Goal: Answer question/provide support: Share knowledge or assist other users

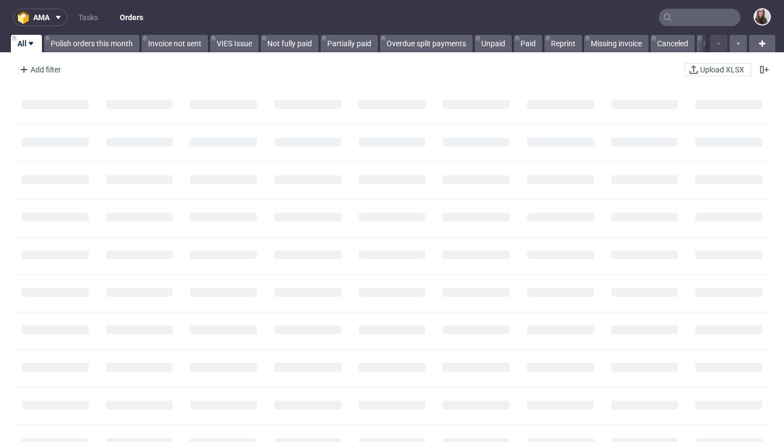
click at [671, 16] on input "text" at bounding box center [699, 17] width 82 height 17
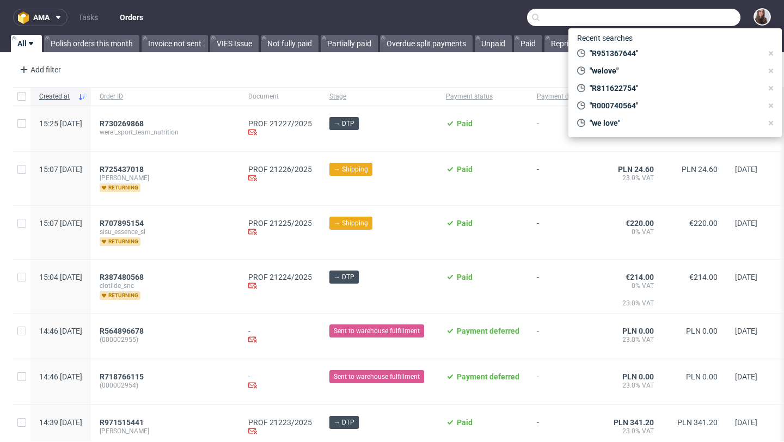
paste input "R292783168"
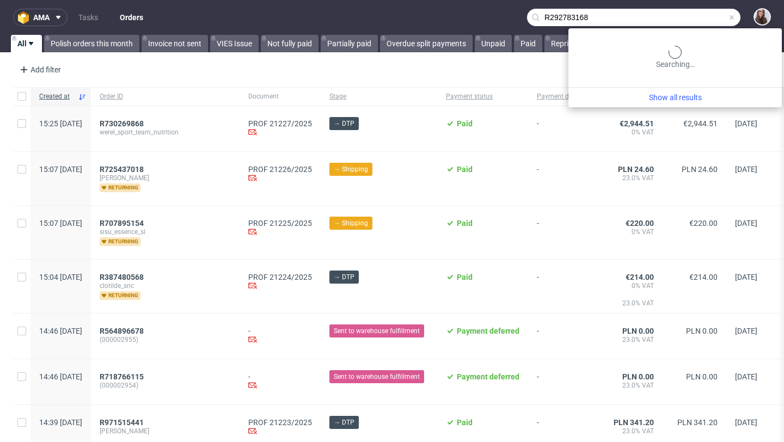
type input "R292783168"
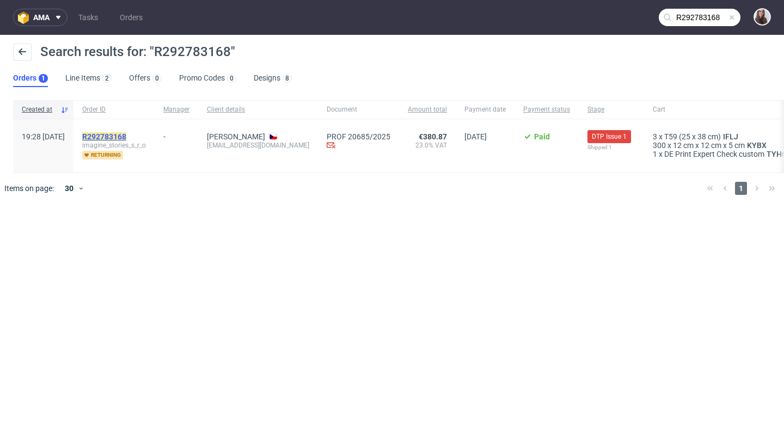
click at [126, 134] on mark "R292783168" at bounding box center [104, 136] width 44 height 9
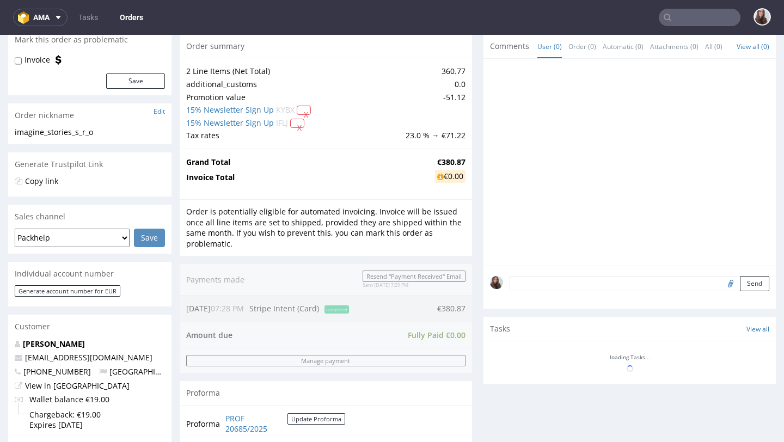
scroll to position [342, 0]
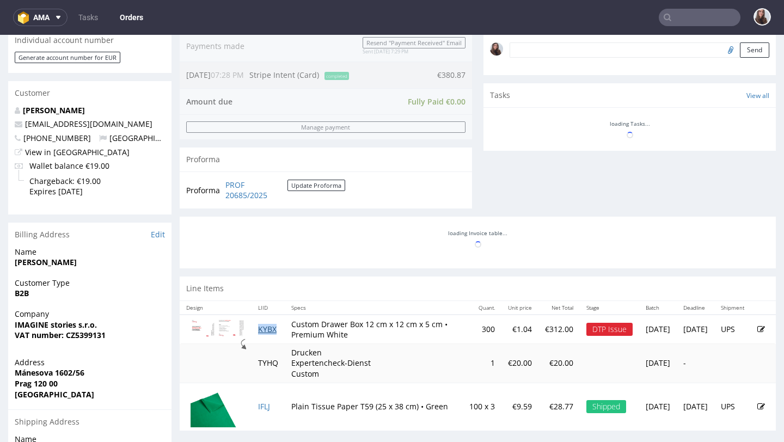
click at [272, 329] on table "Design LIID Specs Quant. Unit price Net Total Stage Batch Deadline Shipment KYB…" at bounding box center [478, 366] width 596 height 130
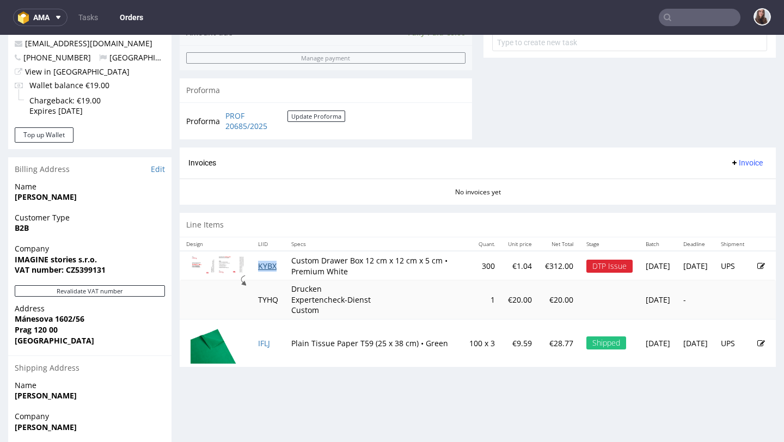
scroll to position [450, 0]
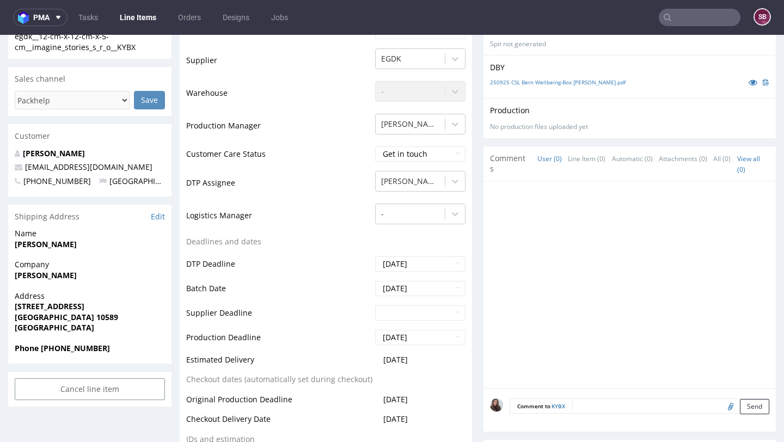
scroll to position [423, 0]
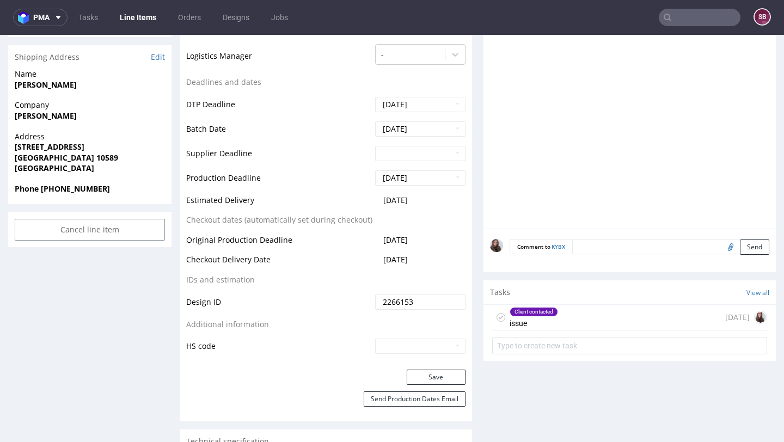
click at [674, 316] on div "Client contacted issue 2 days ago" at bounding box center [629, 318] width 275 height 26
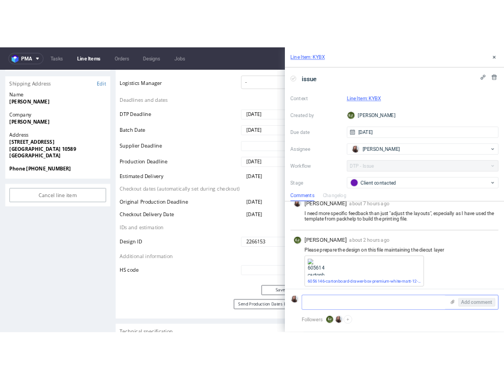
scroll to position [114, 0]
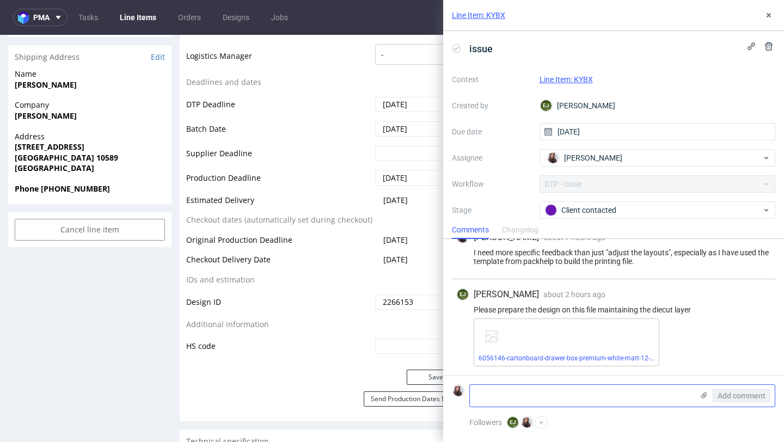
click at [586, 393] on textarea at bounding box center [581, 396] width 223 height 22
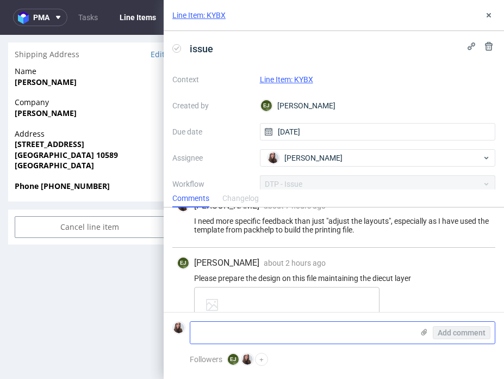
click at [424, 330] on use at bounding box center [425, 332] width 6 height 7
click at [0, 0] on input "file" at bounding box center [0, 0] width 0 height 0
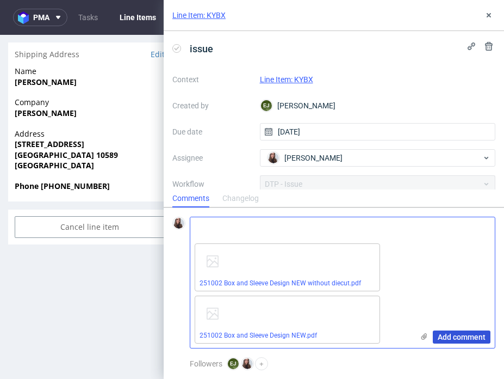
click at [462, 340] on span "Add comment" at bounding box center [462, 337] width 48 height 8
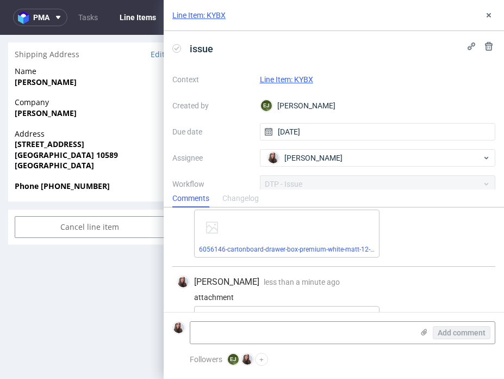
scroll to position [294, 0]
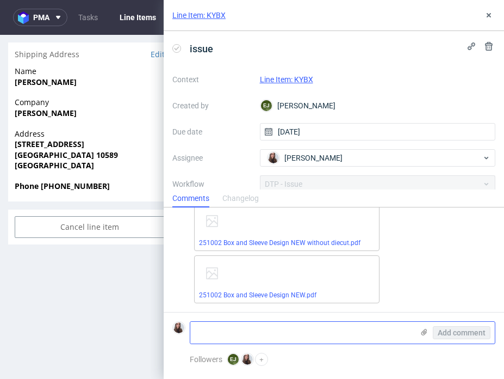
click at [238, 329] on textarea at bounding box center [301, 333] width 223 height 22
paste textarea "here comes the new file, once with and once without diecut in the PDF. Does tha…"
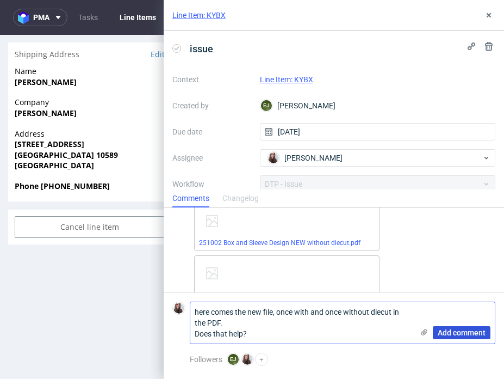
type textarea "here comes the new file, once with and once without diecut in the PDF. Does tha…"
click at [468, 335] on span "Add comment" at bounding box center [462, 333] width 48 height 8
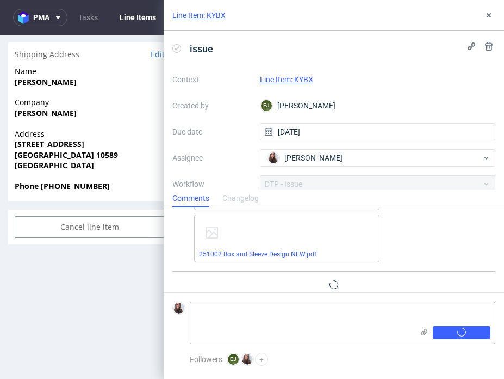
scroll to position [351, 0]
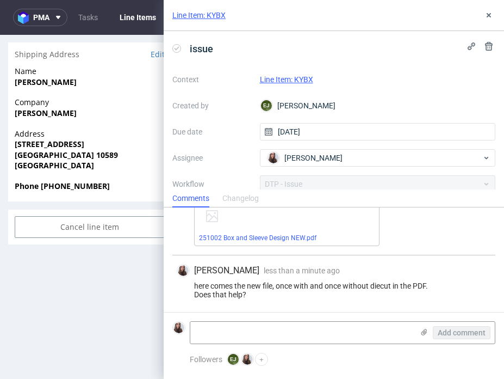
click at [298, 73] on div "Line Item: KYBX" at bounding box center [378, 79] width 236 height 13
click at [300, 77] on link "Line Item: KYBX" at bounding box center [286, 79] width 53 height 9
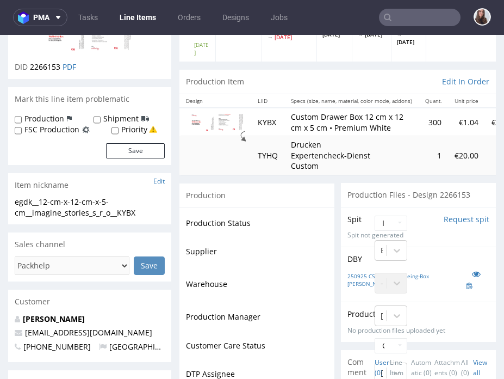
scroll to position [120, 0]
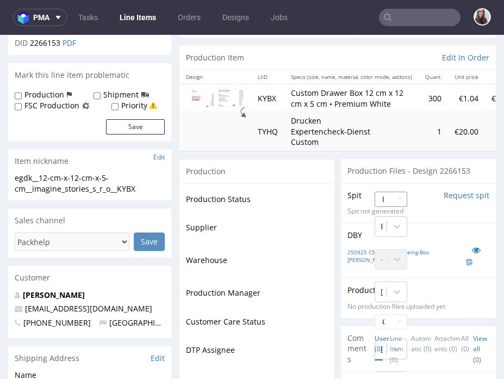
click at [399, 192] on select "Waiting for Artwork Waiting for Diecut Waiting for Mockup Waiting for DTP Waiti…" at bounding box center [391, 199] width 33 height 15
select select "back_for_dtp"
click at [375, 192] on select "Waiting for Artwork Waiting for Diecut Waiting for Mockup Waiting for DTP Waiti…" at bounding box center [391, 199] width 33 height 15
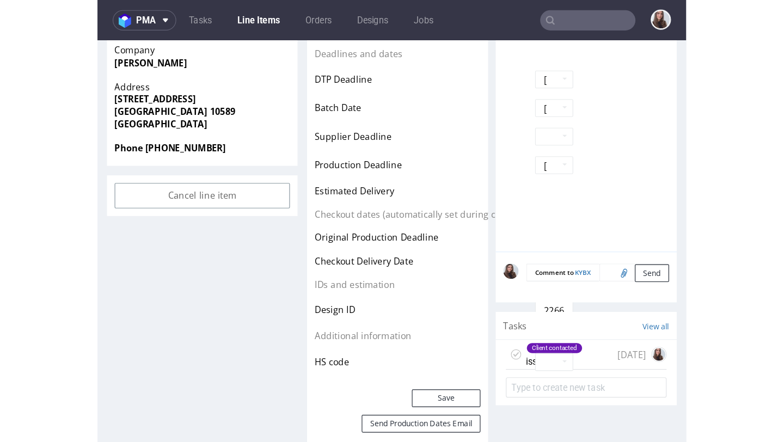
scroll to position [484, 0]
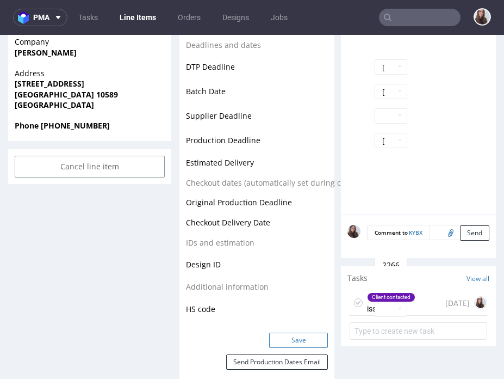
click at [300, 333] on button "Save" at bounding box center [298, 340] width 59 height 15
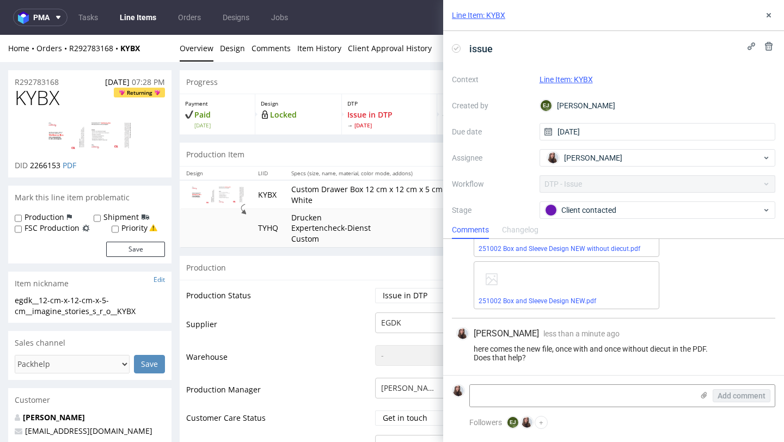
click at [570, 77] on link "Line Item: KYBX" at bounding box center [565, 79] width 53 height 9
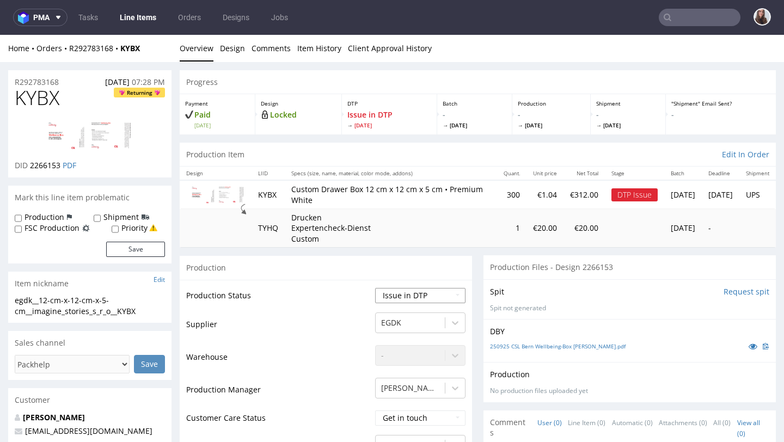
click at [398, 302] on select "Waiting for Artwork Waiting for Diecut Waiting for Mockup Waiting for DTP Waiti…" at bounding box center [420, 295] width 90 height 15
select select "back_for_dtp"
click at [375, 288] on select "Waiting for Artwork Waiting for Diecut Waiting for Mockup Waiting for DTP Waiti…" at bounding box center [420, 295] width 90 height 15
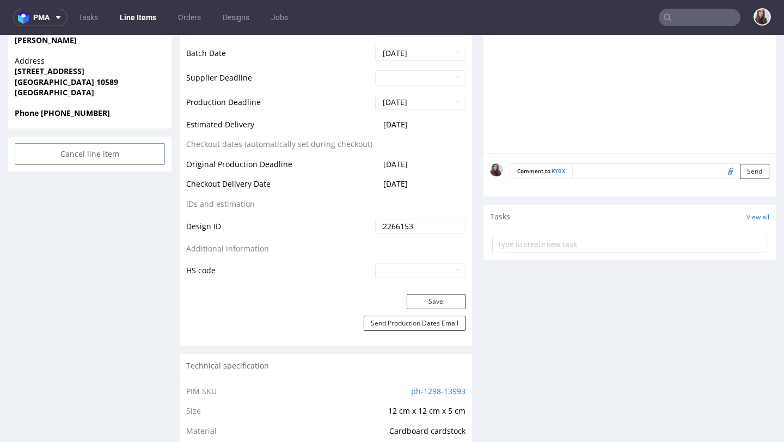
scroll to position [500, 0]
click at [428, 307] on button "Save" at bounding box center [436, 300] width 59 height 15
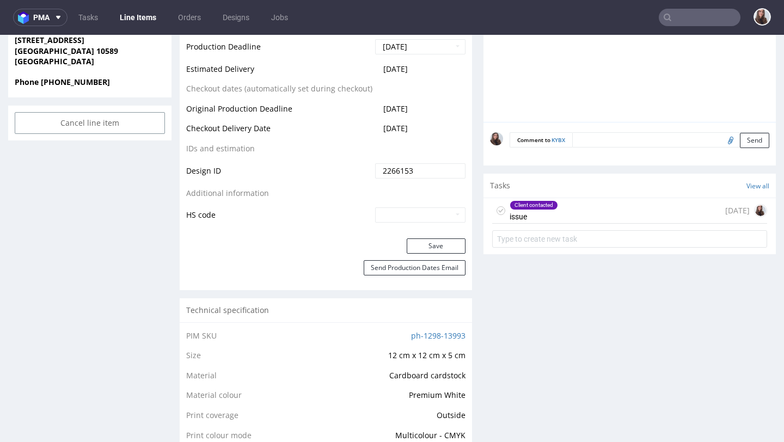
scroll to position [534, 0]
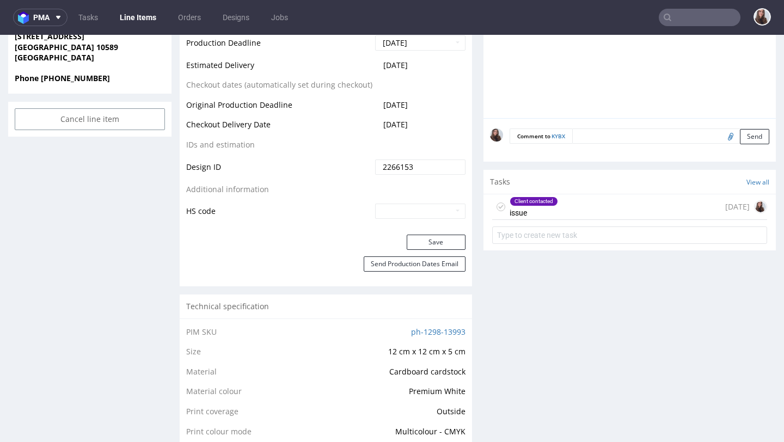
click at [579, 201] on div "Client contacted issue 2 days ago" at bounding box center [629, 207] width 275 height 26
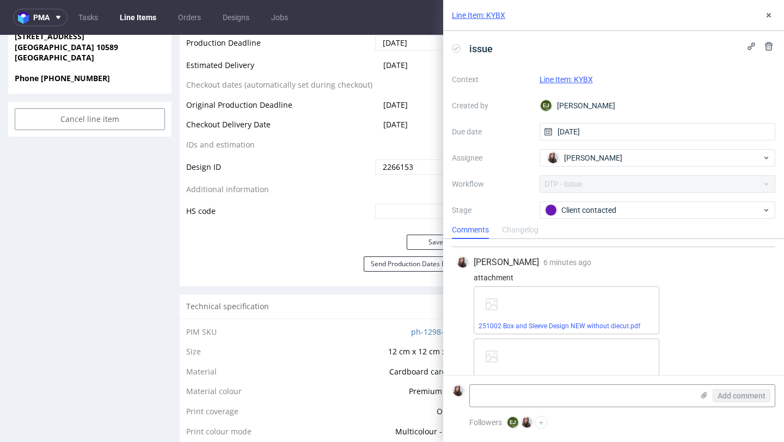
scroll to position [319, 0]
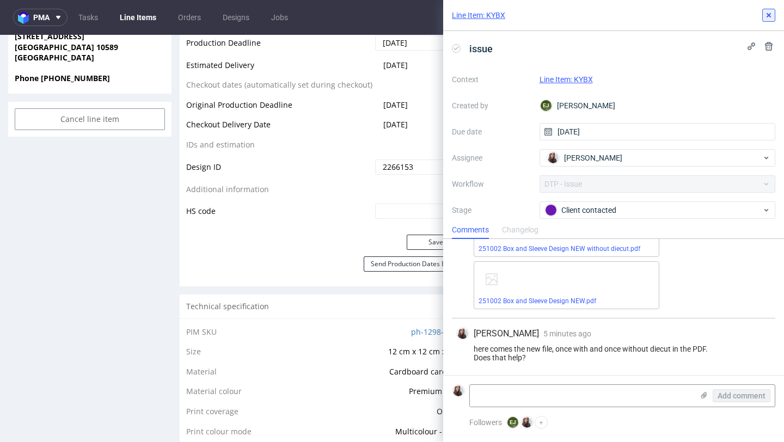
click at [767, 17] on icon at bounding box center [768, 15] width 9 height 9
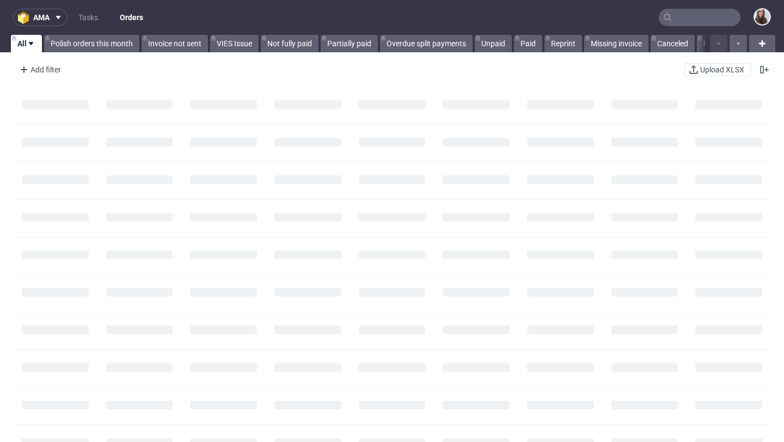
click at [675, 17] on input "text" at bounding box center [699, 17] width 82 height 17
paste input "R783330122"
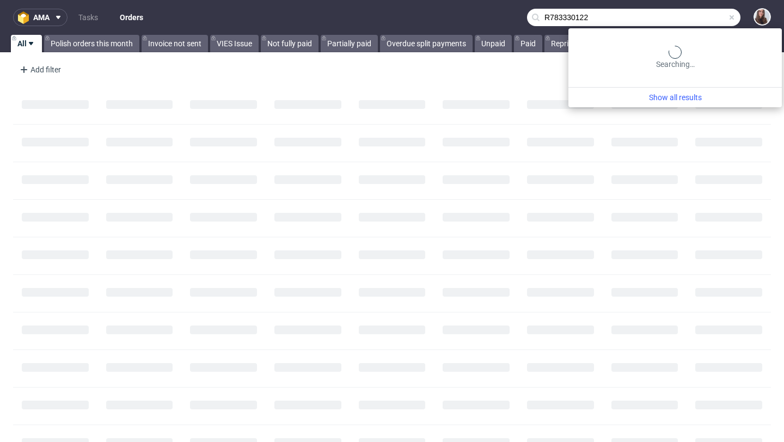
type input "R783330122"
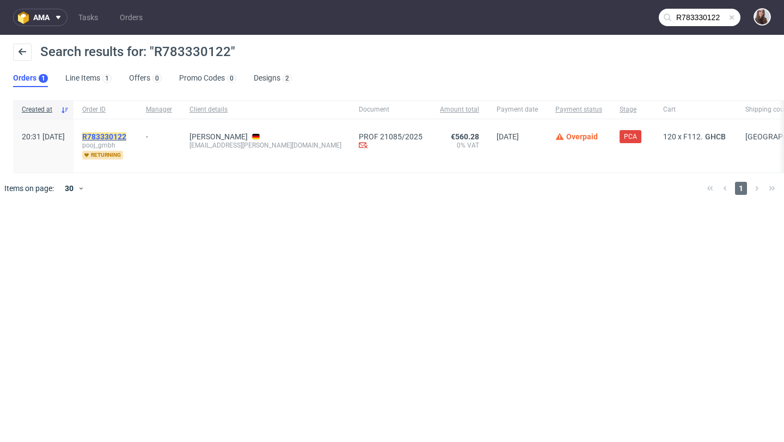
click at [126, 137] on mark "R783330122" at bounding box center [104, 136] width 44 height 9
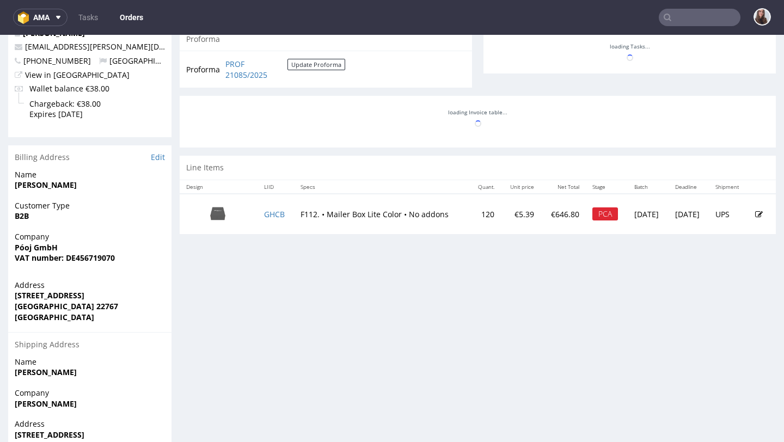
scroll to position [427, 0]
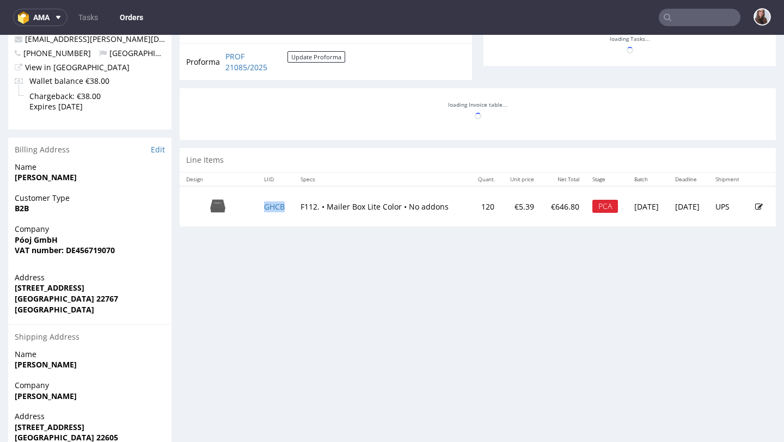
click at [274, 211] on td "GHCB" at bounding box center [275, 206] width 36 height 40
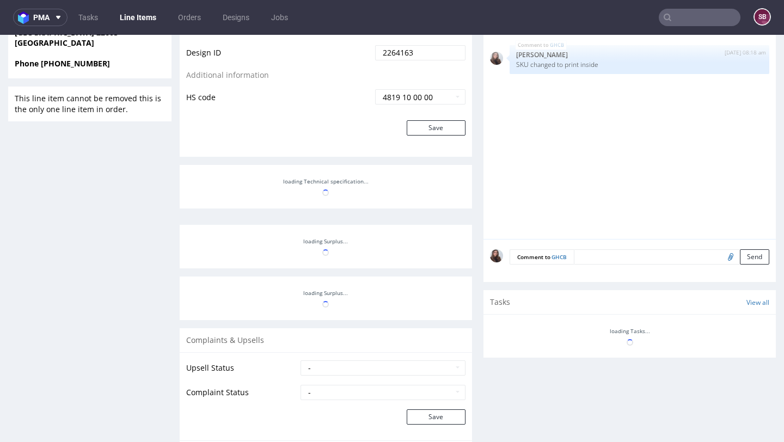
scroll to position [555, 0]
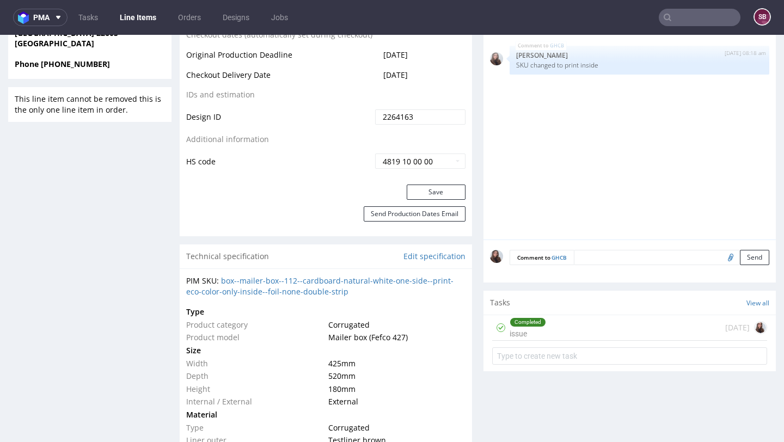
click at [531, 330] on div "Completed issue" at bounding box center [527, 327] width 36 height 25
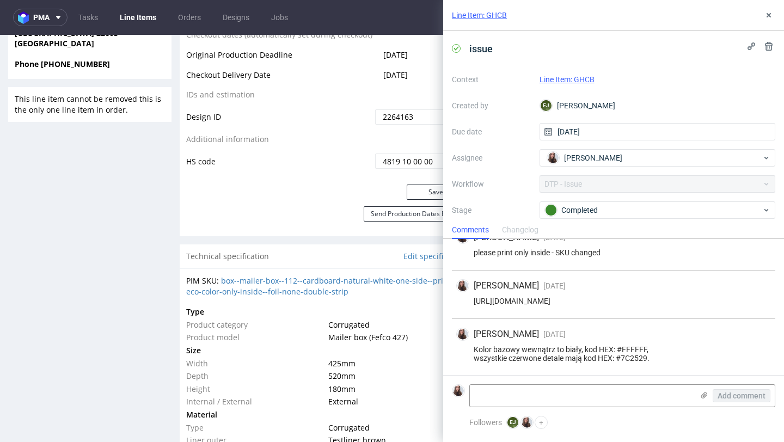
scroll to position [123, 0]
click at [515, 389] on textarea at bounding box center [581, 396] width 223 height 22
paste textarea "R783330122"
type textarea "R783330122"
drag, startPoint x: 530, startPoint y: 394, endPoint x: 444, endPoint y: 393, distance: 86.0
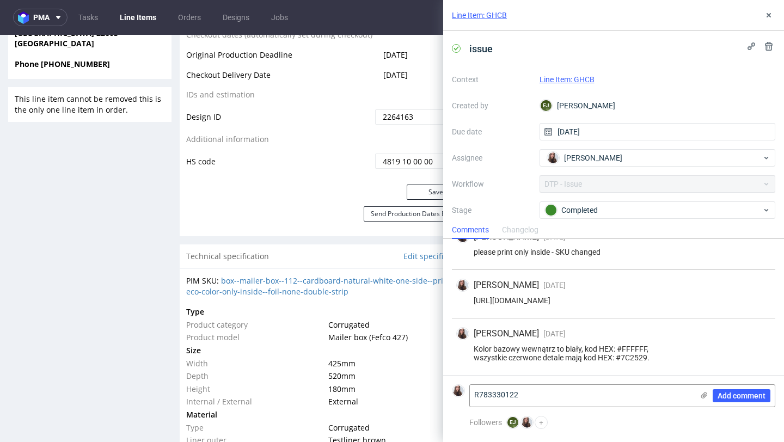
click at [444, 393] on form "R783330122 Add comment" at bounding box center [613, 395] width 341 height 41
click at [523, 395] on textarea at bounding box center [581, 396] width 223 height 22
paste textarea "Mam jeszcze jedno pytanie dotyczące nowego projektu. Otrzymałem(-am) wiadomość …"
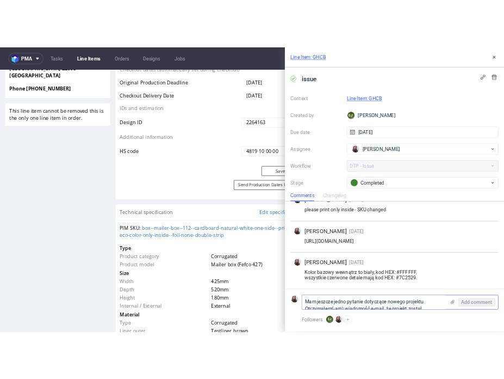
scroll to position [0, 0]
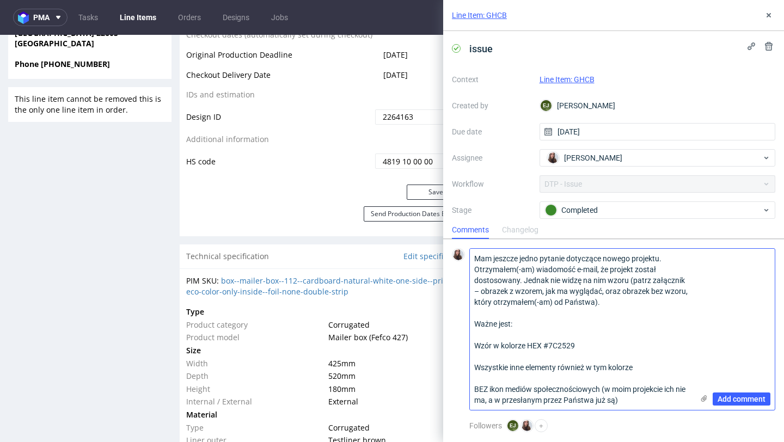
click at [533, 268] on textarea "Mam jeszcze jedno pytanie dotyczące nowego projektu. Otrzymałem(-am) wiadomość …" at bounding box center [581, 329] width 223 height 161
click at [552, 300] on textarea "Mam jeszcze jedno pytanie dotyczące nowego projektu. Otrzymałem wiadomość e-mai…" at bounding box center [581, 329] width 223 height 161
type textarea "Mam jeszcze jedno pytanie dotyczące nowego projektu. Otrzymałem wiadomość e-mai…"
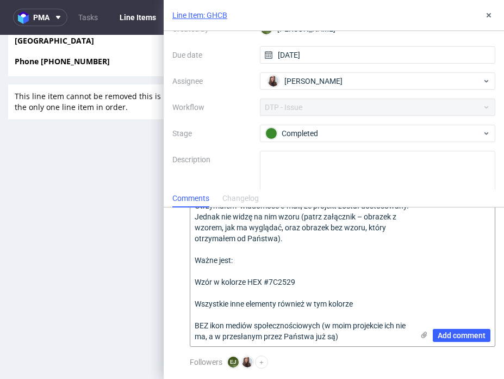
scroll to position [35, 0]
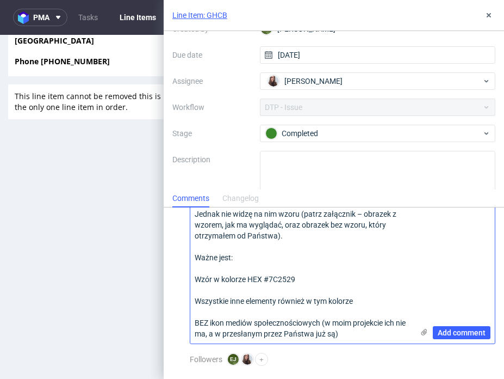
click at [423, 331] on use at bounding box center [425, 332] width 6 height 7
click at [0, 0] on input "file" at bounding box center [0, 0] width 0 height 0
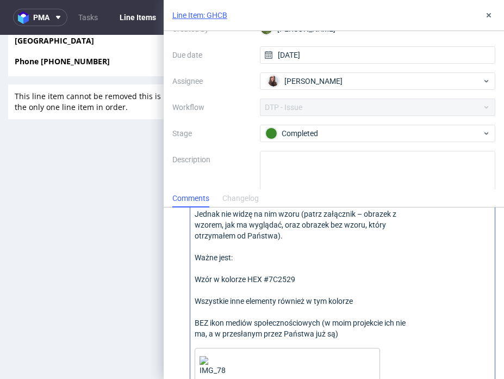
scroll to position [91, 0]
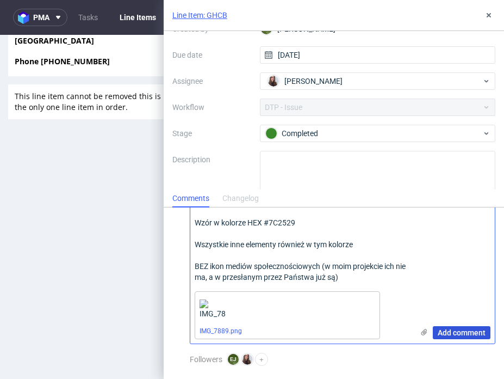
click at [458, 332] on span "Add comment" at bounding box center [462, 333] width 48 height 8
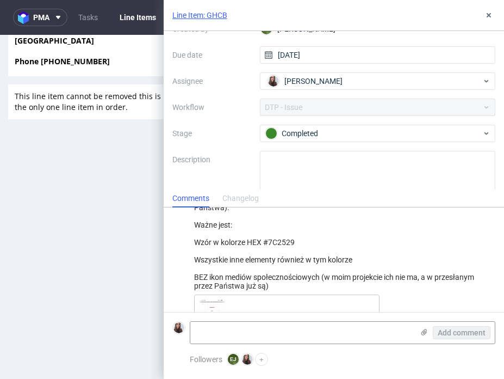
scroll to position [355, 0]
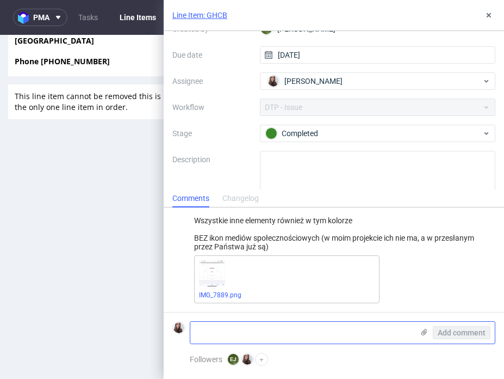
click at [423, 334] on use at bounding box center [425, 332] width 6 height 7
click at [0, 0] on input "file" at bounding box center [0, 0] width 0 height 0
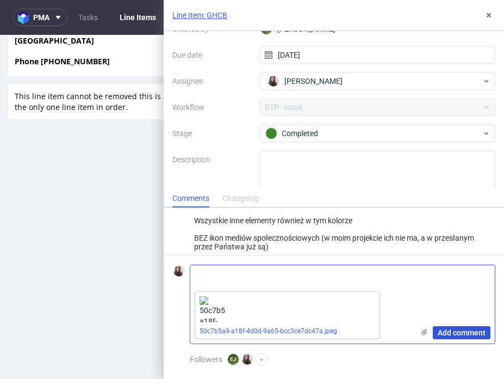
click at [464, 337] on button "Add comment" at bounding box center [462, 332] width 58 height 13
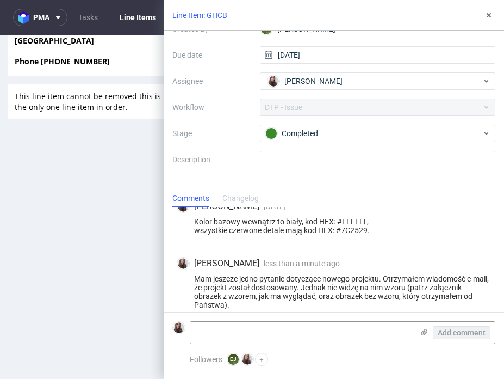
scroll to position [197, 0]
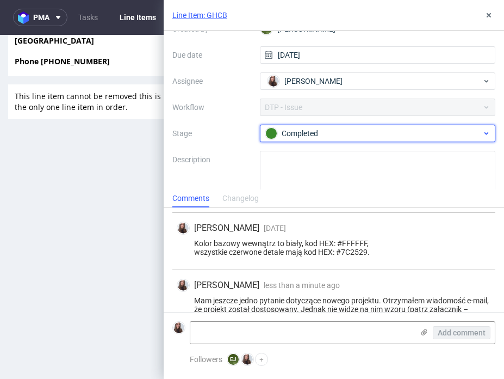
click at [324, 137] on div "Completed" at bounding box center [374, 133] width 217 height 12
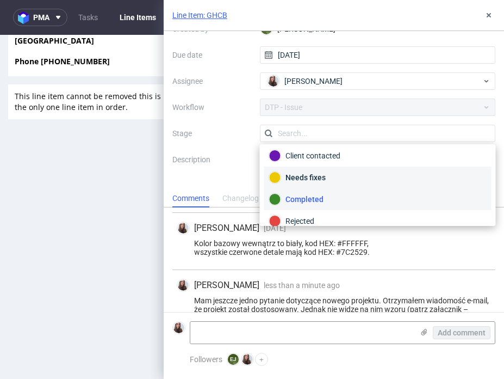
scroll to position [71, 0]
click at [336, 179] on div "Needs fixes" at bounding box center [378, 176] width 218 height 12
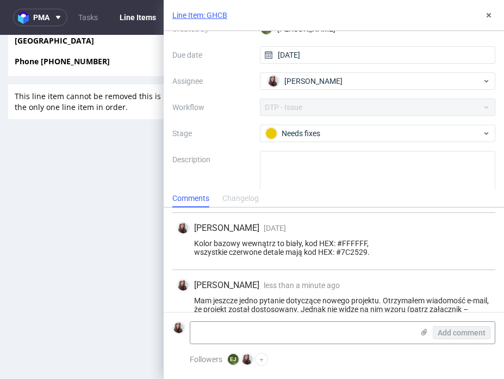
scroll to position [0, 0]
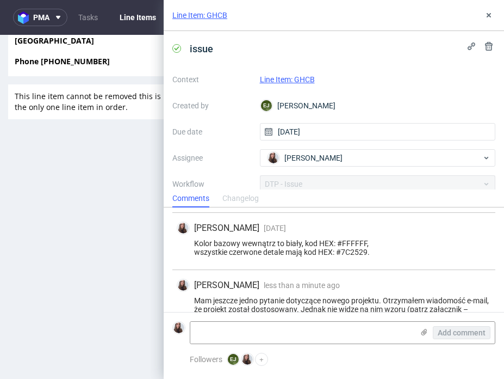
click at [307, 76] on link "Line Item: GHCB" at bounding box center [287, 79] width 55 height 9
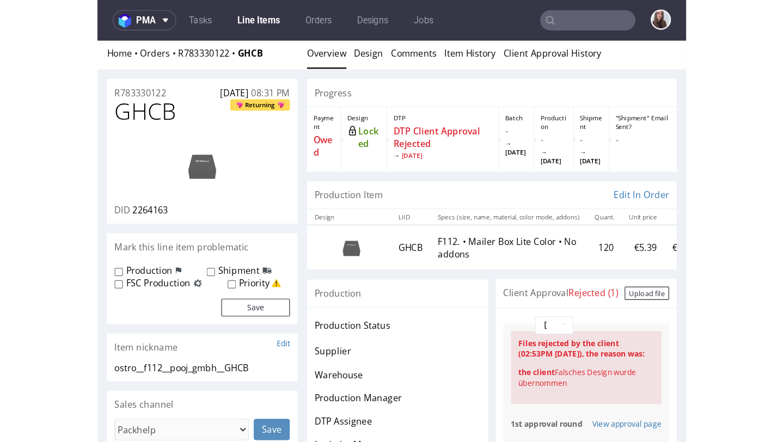
scroll to position [65, 0]
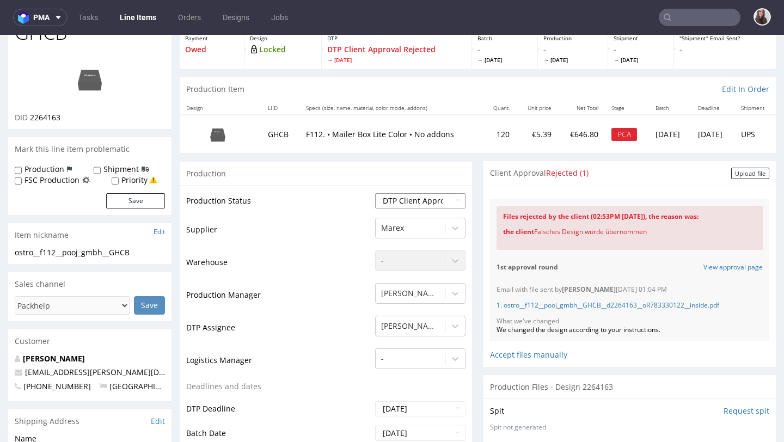
click at [427, 198] on select "Waiting for Artwork Waiting for Diecut Waiting for Mockup Waiting for DTP Waiti…" at bounding box center [420, 200] width 90 height 15
select select "back_for_dtp"
click at [375, 193] on select "Waiting for Artwork Waiting for Diecut Waiting for Mockup Waiting for DTP Waiti…" at bounding box center [420, 200] width 90 height 15
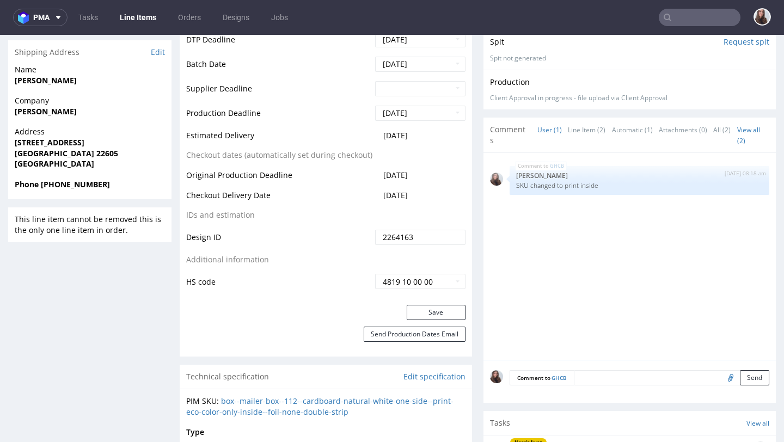
scroll to position [440, 0]
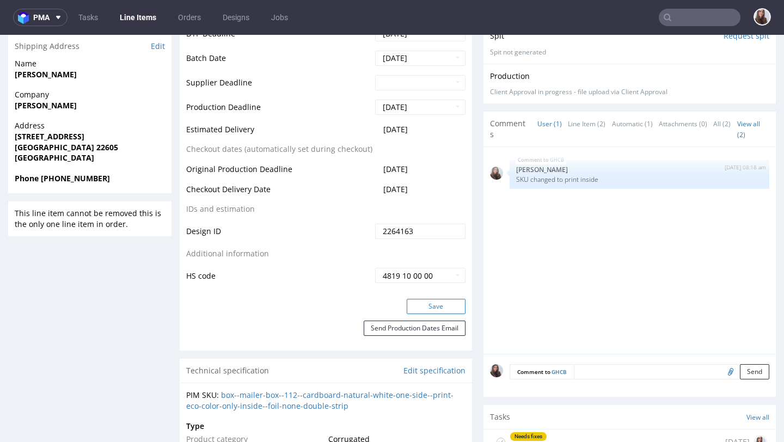
click at [432, 308] on button "Save" at bounding box center [436, 306] width 59 height 15
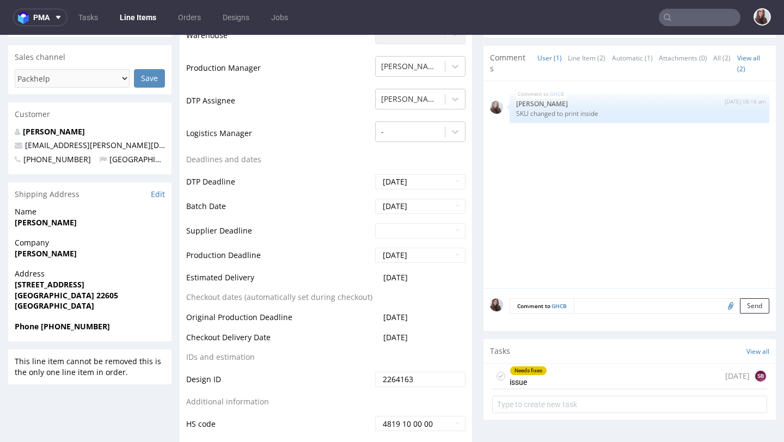
scroll to position [307, 0]
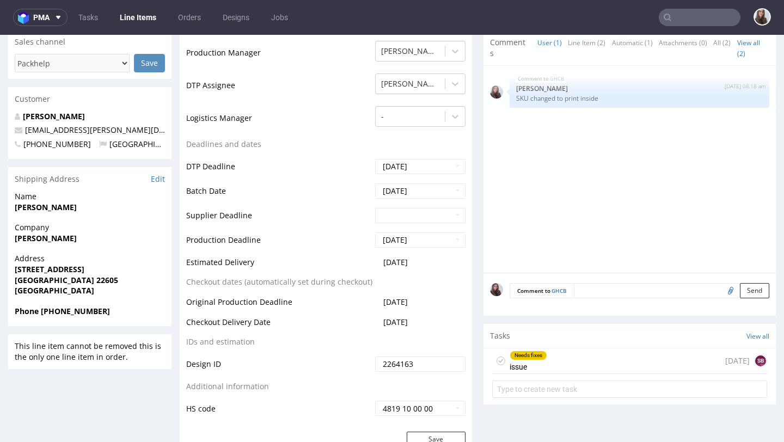
click at [504, 356] on div "Needs fixes" at bounding box center [528, 355] width 36 height 9
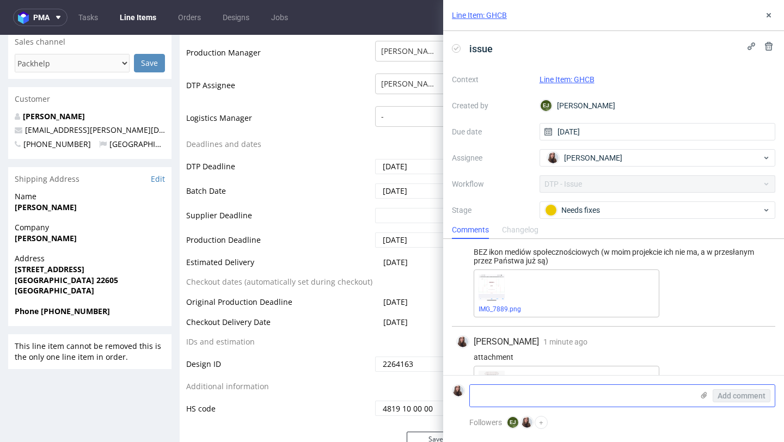
click at [504, 378] on textarea at bounding box center [581, 396] width 223 height 22
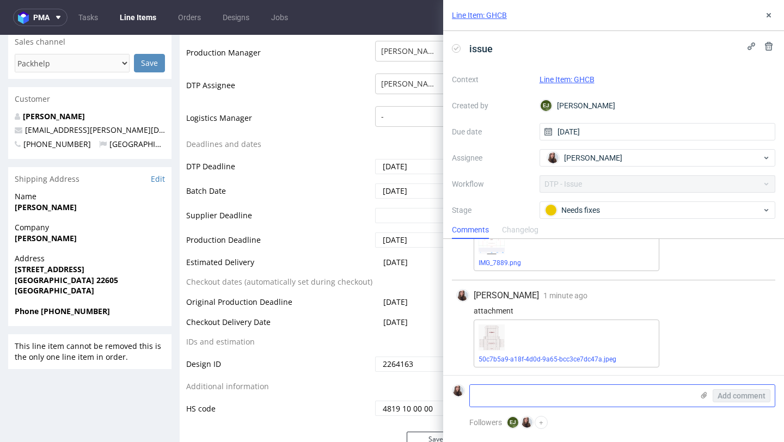
paste textarea "https://packhelp.de/editor/design/2263491?source=editor"
type textarea "https://packhelp.de/editor/design/2263491?source=editor"
click at [504, 378] on span "Add comment" at bounding box center [741, 396] width 48 height 8
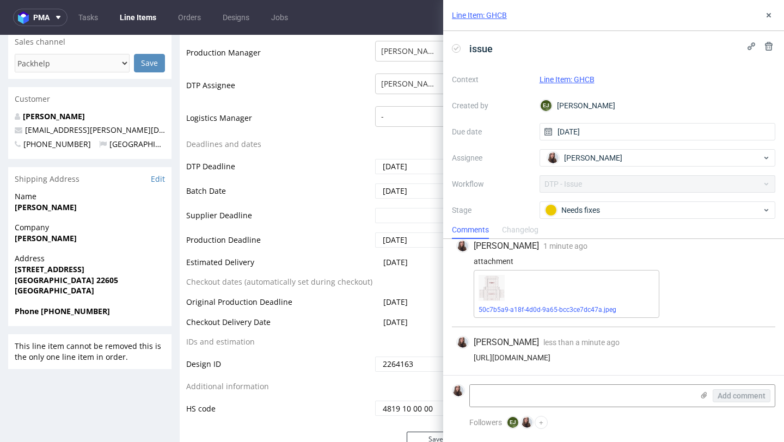
click at [504, 82] on link "Line Item: GHCB" at bounding box center [566, 79] width 55 height 9
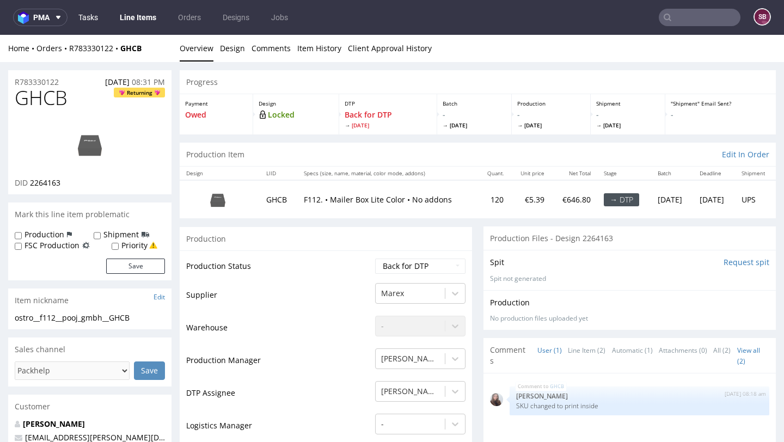
click at [93, 18] on link "Tasks" at bounding box center [88, 17] width 33 height 17
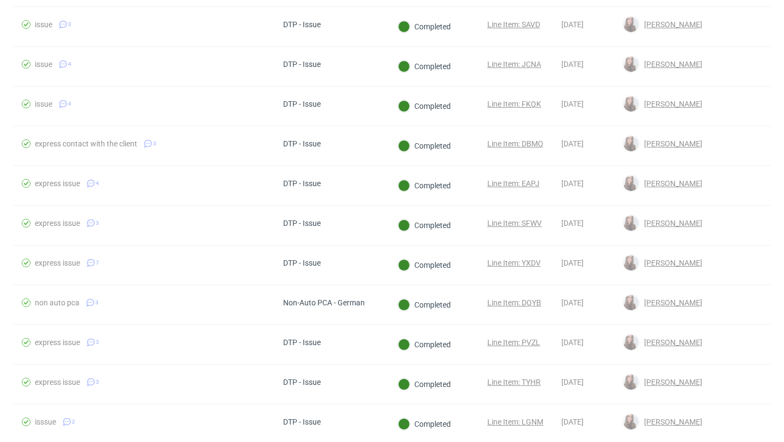
scroll to position [891, 0]
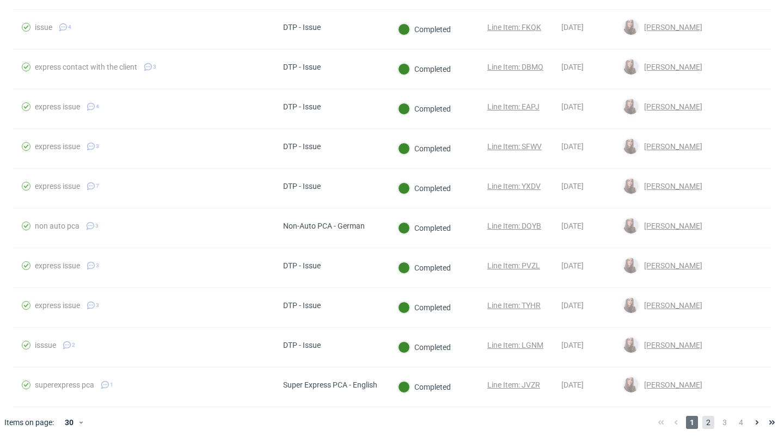
click at [702, 417] on span "2" at bounding box center [708, 422] width 12 height 13
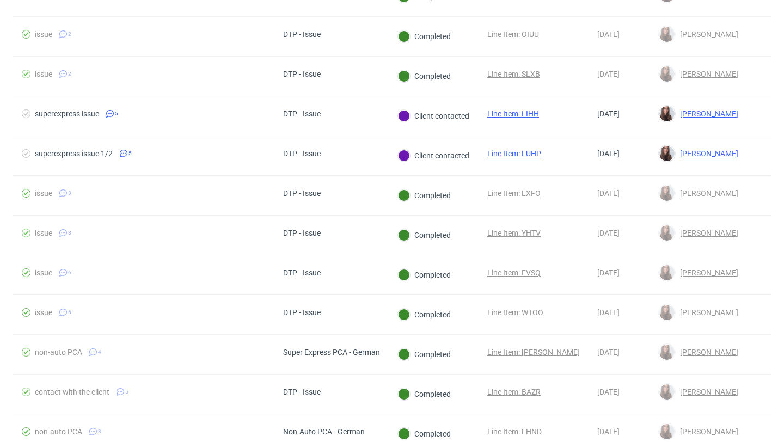
scroll to position [891, 0]
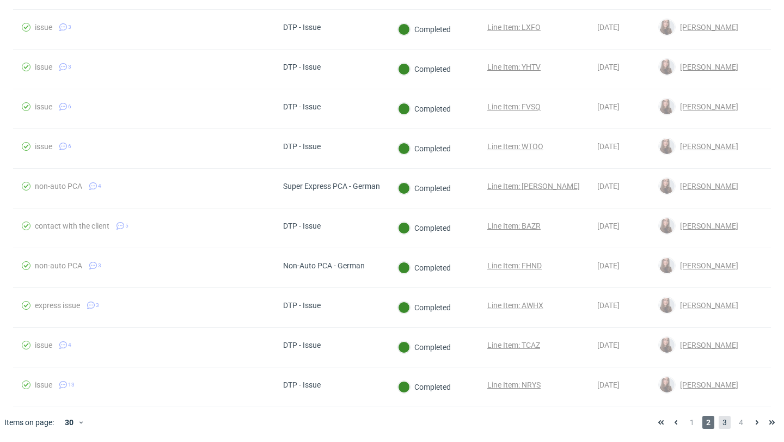
click at [718, 422] on span "3" at bounding box center [724, 422] width 12 height 13
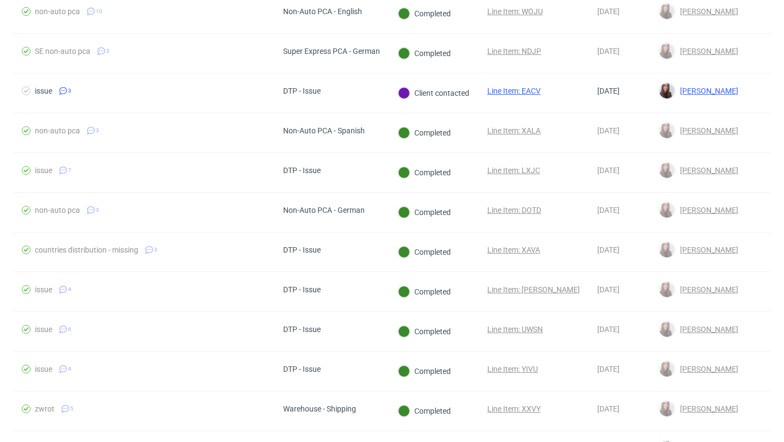
scroll to position [891, 0]
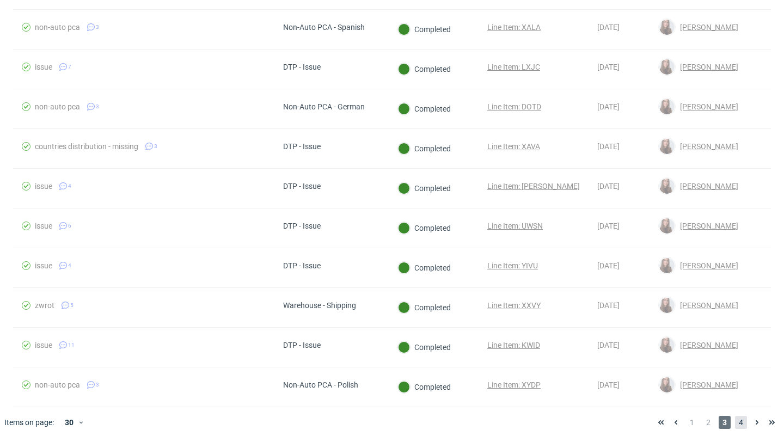
click at [735, 419] on span "4" at bounding box center [741, 422] width 12 height 13
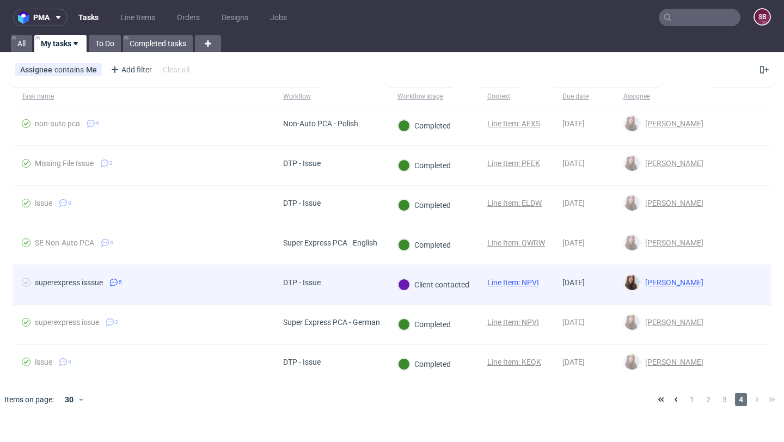
click at [272, 280] on div "superexpress isssue 5" at bounding box center [143, 284] width 261 height 39
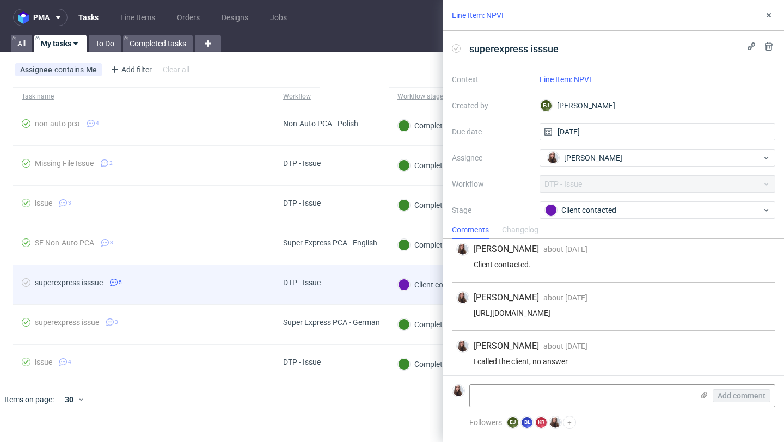
scroll to position [106, 0]
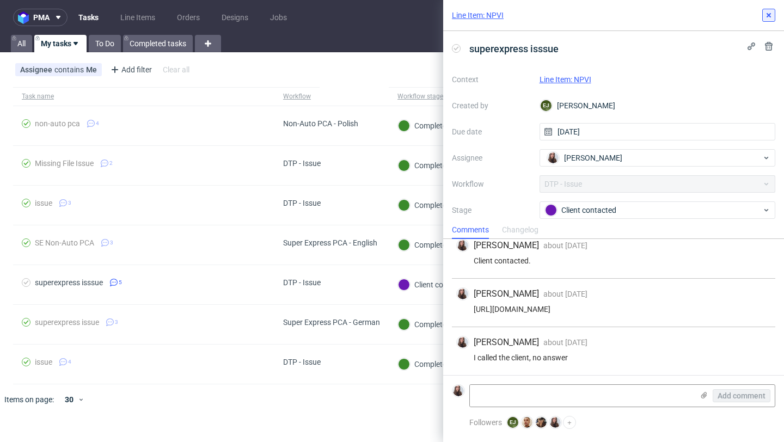
click at [768, 14] on icon at bounding box center [768, 15] width 9 height 9
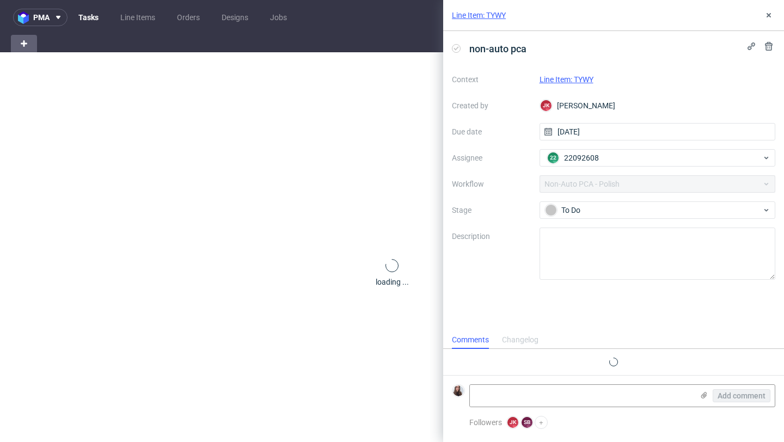
scroll to position [9, 0]
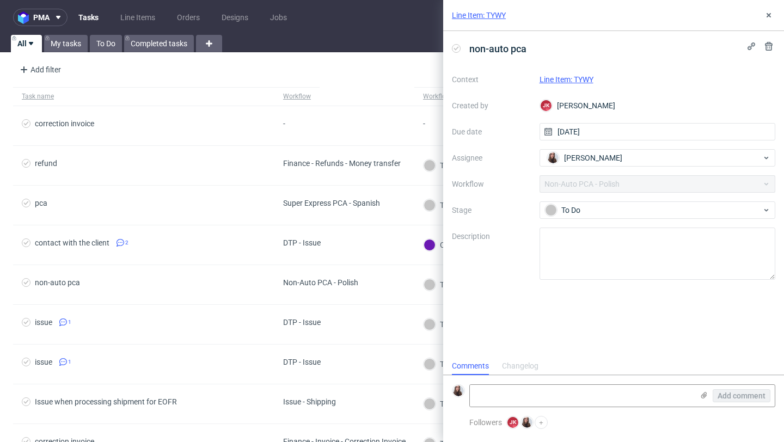
click at [573, 79] on link "Line Item: TYWY" at bounding box center [566, 79] width 54 height 9
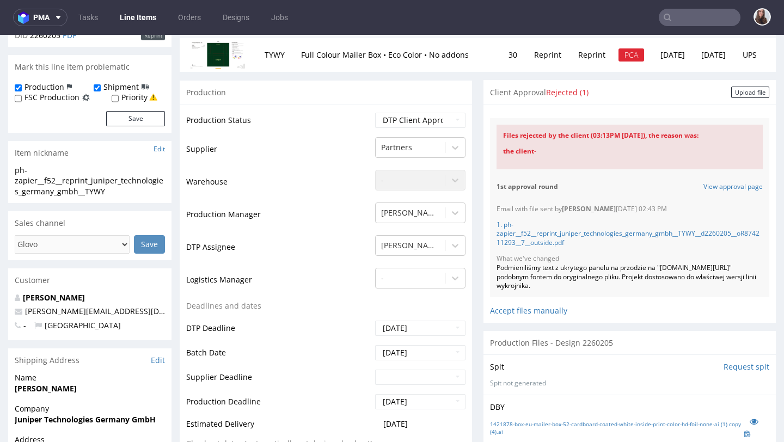
scroll to position [168, 0]
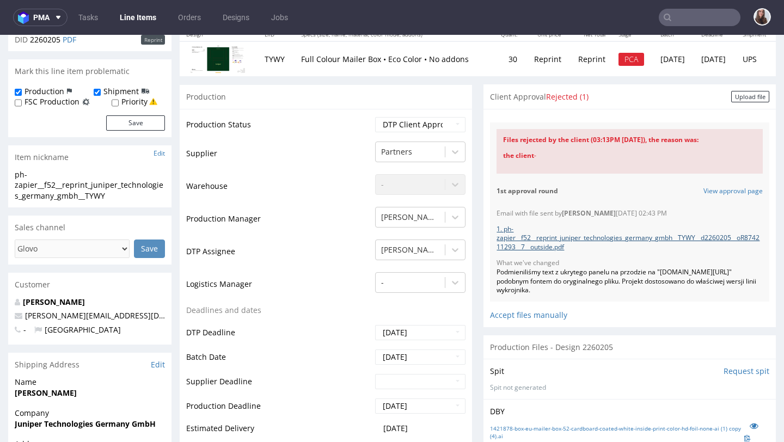
click at [553, 242] on link "1. ph-zapier__f52__reprint_juniper_technologies_germany_gmbh__TYWY__d2260205__o…" at bounding box center [627, 238] width 263 height 28
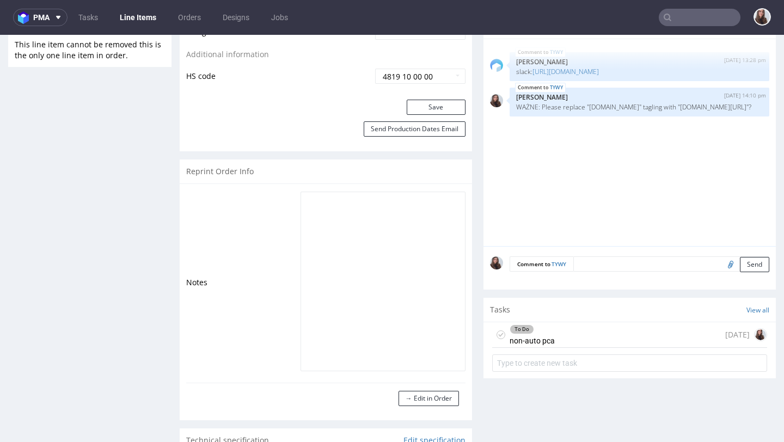
scroll to position [667, 0]
click at [550, 329] on div "To Do non-auto pca [DATE]" at bounding box center [629, 334] width 275 height 26
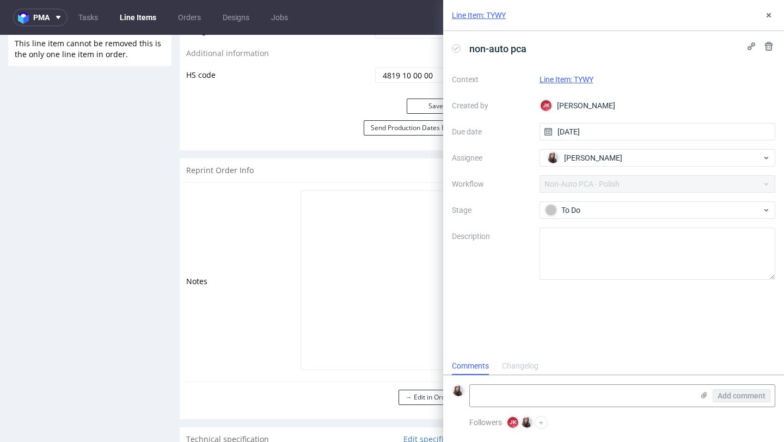
scroll to position [9, 0]
click at [768, 14] on icon at bounding box center [768, 15] width 9 height 9
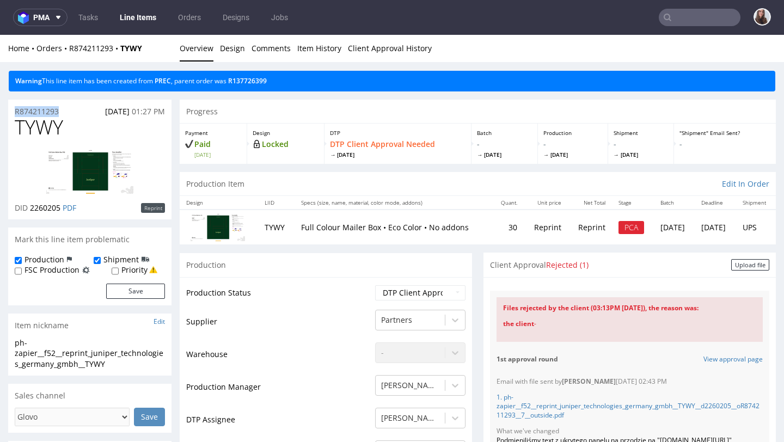
drag, startPoint x: 70, startPoint y: 109, endPoint x: 14, endPoint y: 109, distance: 56.1
click at [14, 109] on div "R874211293 [DATE] 01:27 PM" at bounding box center [89, 108] width 163 height 17
copy p "R874211293"
click at [63, 116] on span "TYWY" at bounding box center [39, 127] width 48 height 22
drag, startPoint x: 60, startPoint y: 114, endPoint x: 10, endPoint y: 114, distance: 50.1
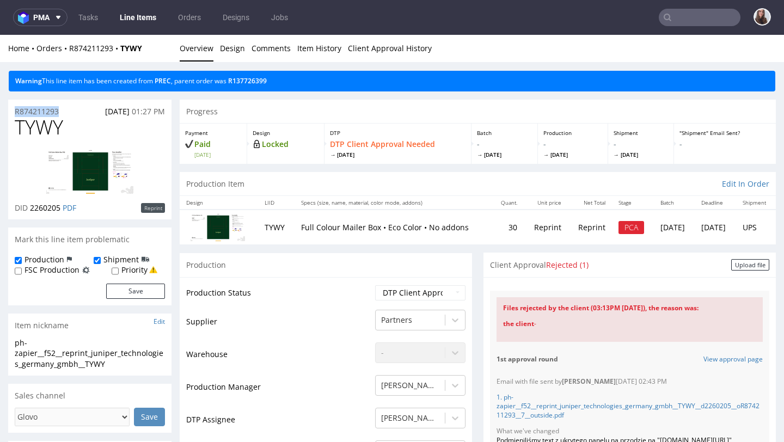
click at [10, 114] on div "R874211293 [DATE] 01:27 PM" at bounding box center [89, 108] width 163 height 17
copy p "R874211293"
click at [78, 112] on div "R874211293 [DATE] 01:27 PM" at bounding box center [89, 108] width 163 height 17
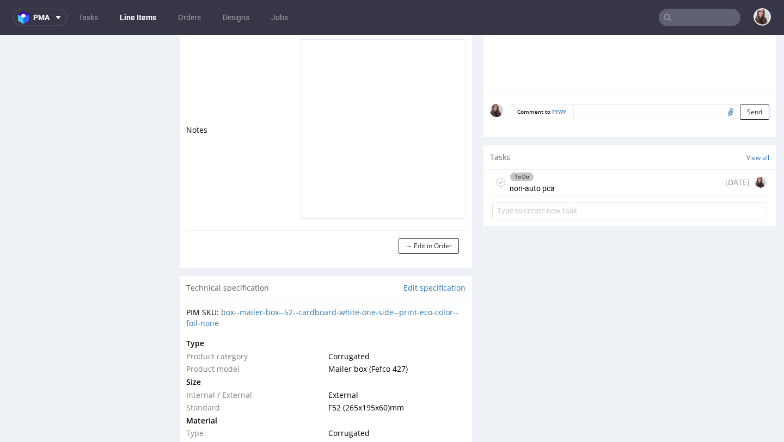
scroll to position [835, 0]
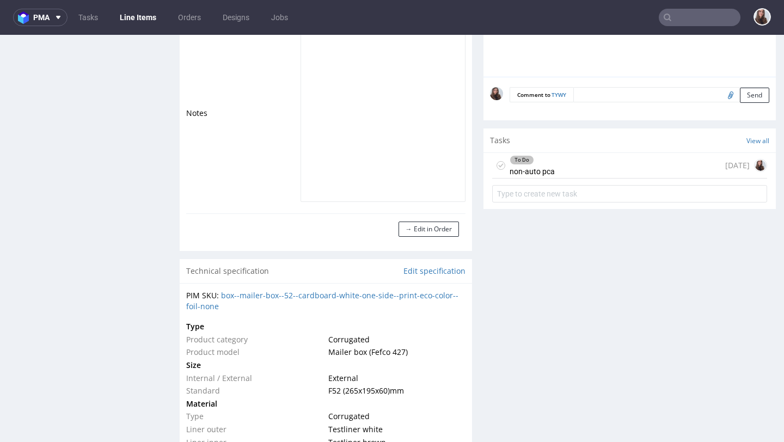
click at [584, 170] on div "To Do non-auto pca [DATE]" at bounding box center [629, 166] width 275 height 26
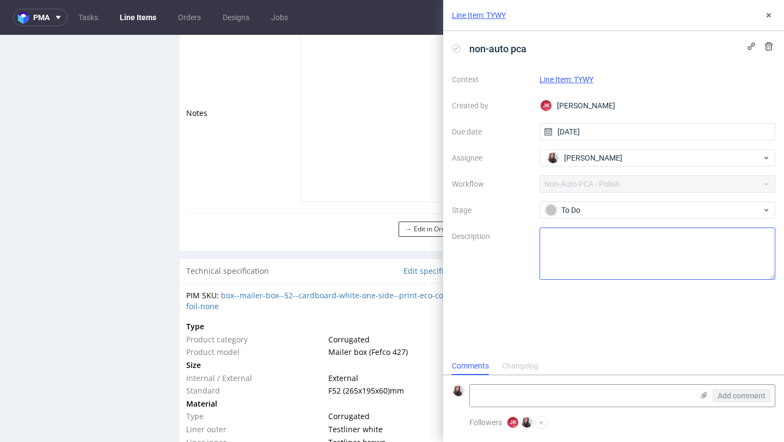
scroll to position [9, 0]
click at [514, 391] on textarea at bounding box center [581, 396] width 223 height 22
paste textarea "[URL][DOMAIN_NAME]"
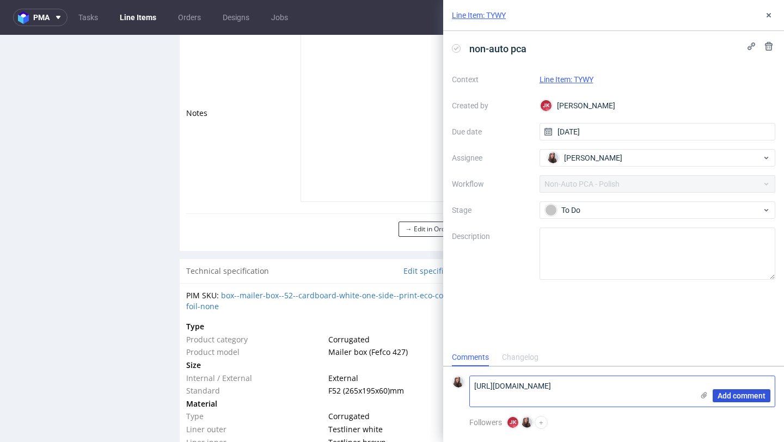
type textarea "[URL][DOMAIN_NAME]"
click at [741, 399] on span "Add comment" at bounding box center [741, 396] width 48 height 8
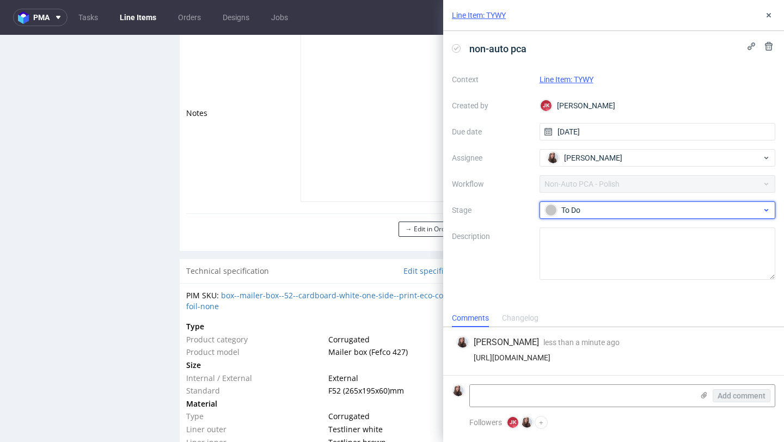
click at [624, 211] on div "To Do" at bounding box center [653, 210] width 217 height 12
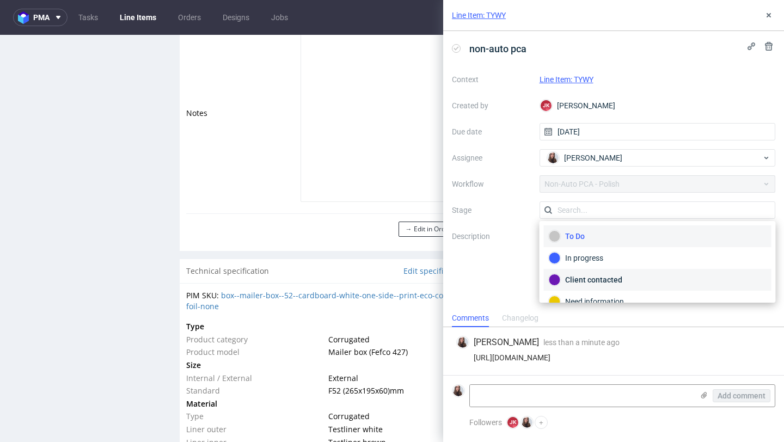
click at [596, 282] on div "Client contacted" at bounding box center [658, 280] width 218 height 12
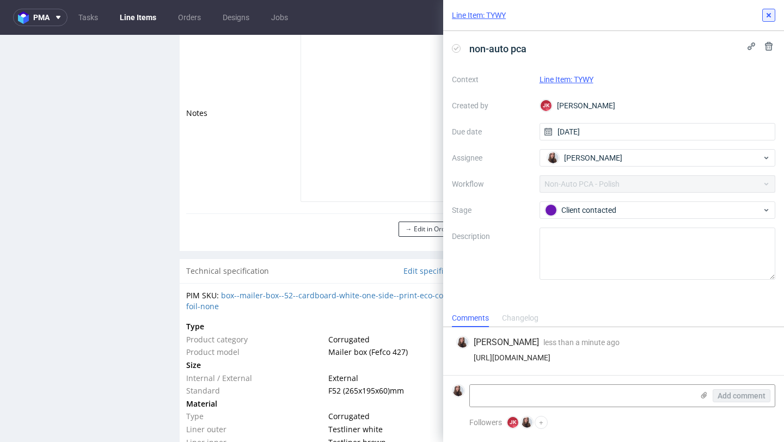
click at [769, 14] on use at bounding box center [768, 15] width 4 height 4
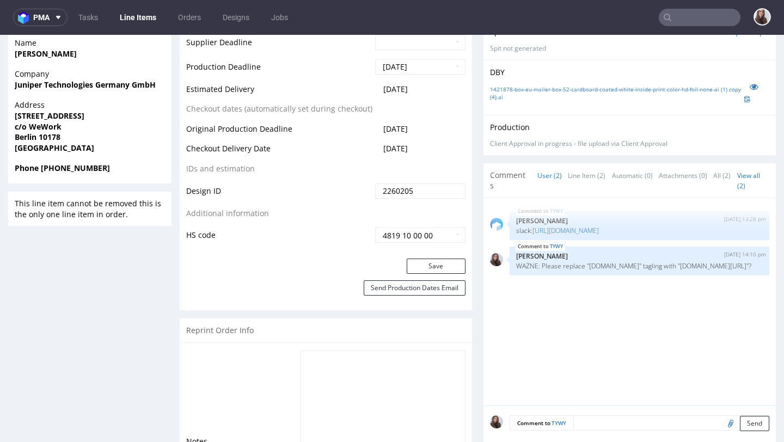
scroll to position [37, 0]
